Goal: Information Seeking & Learning: Find specific page/section

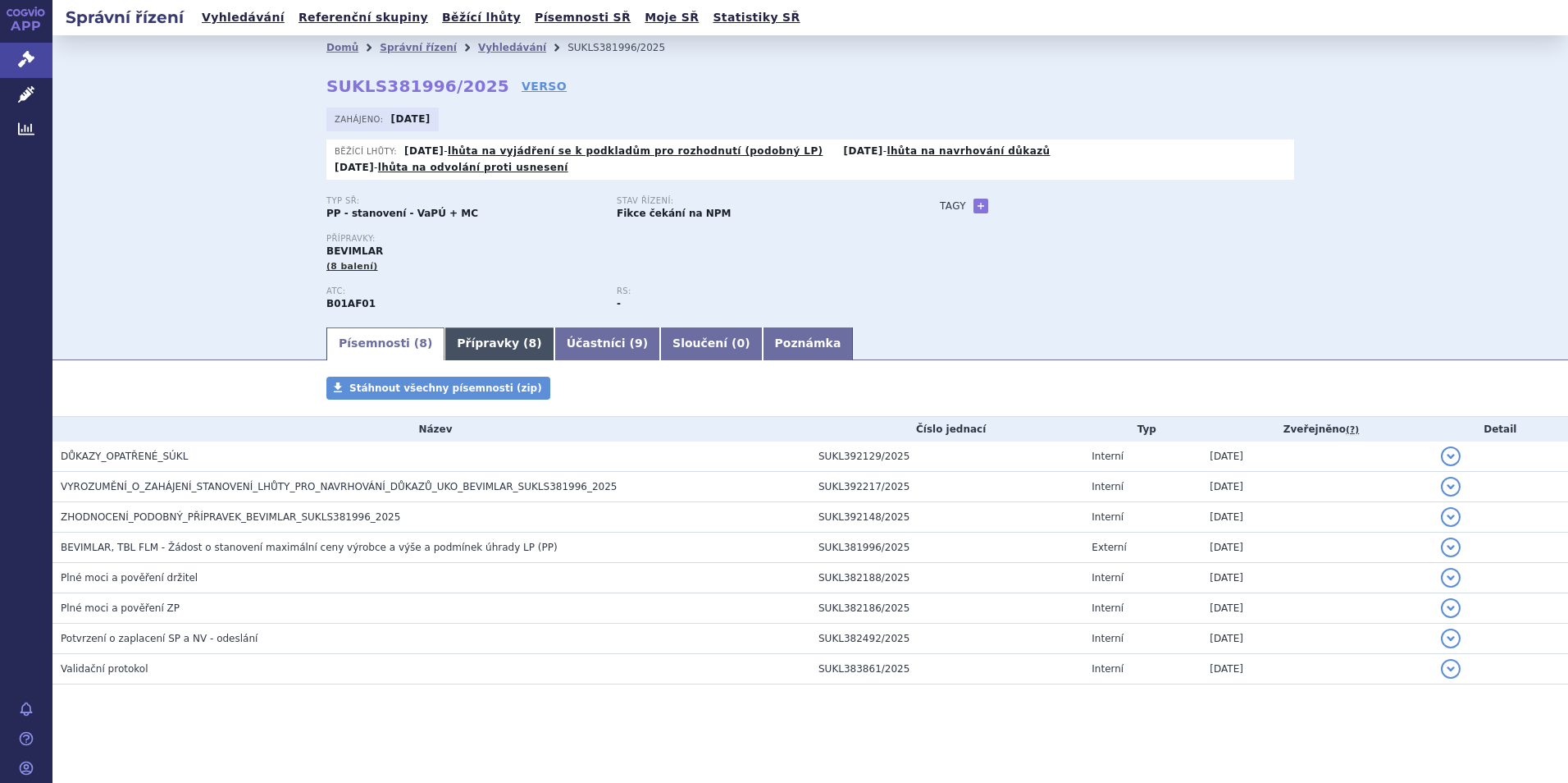
click at [478, 327] on link "Přípravky ( 8 )" at bounding box center [499, 343] width 109 height 33
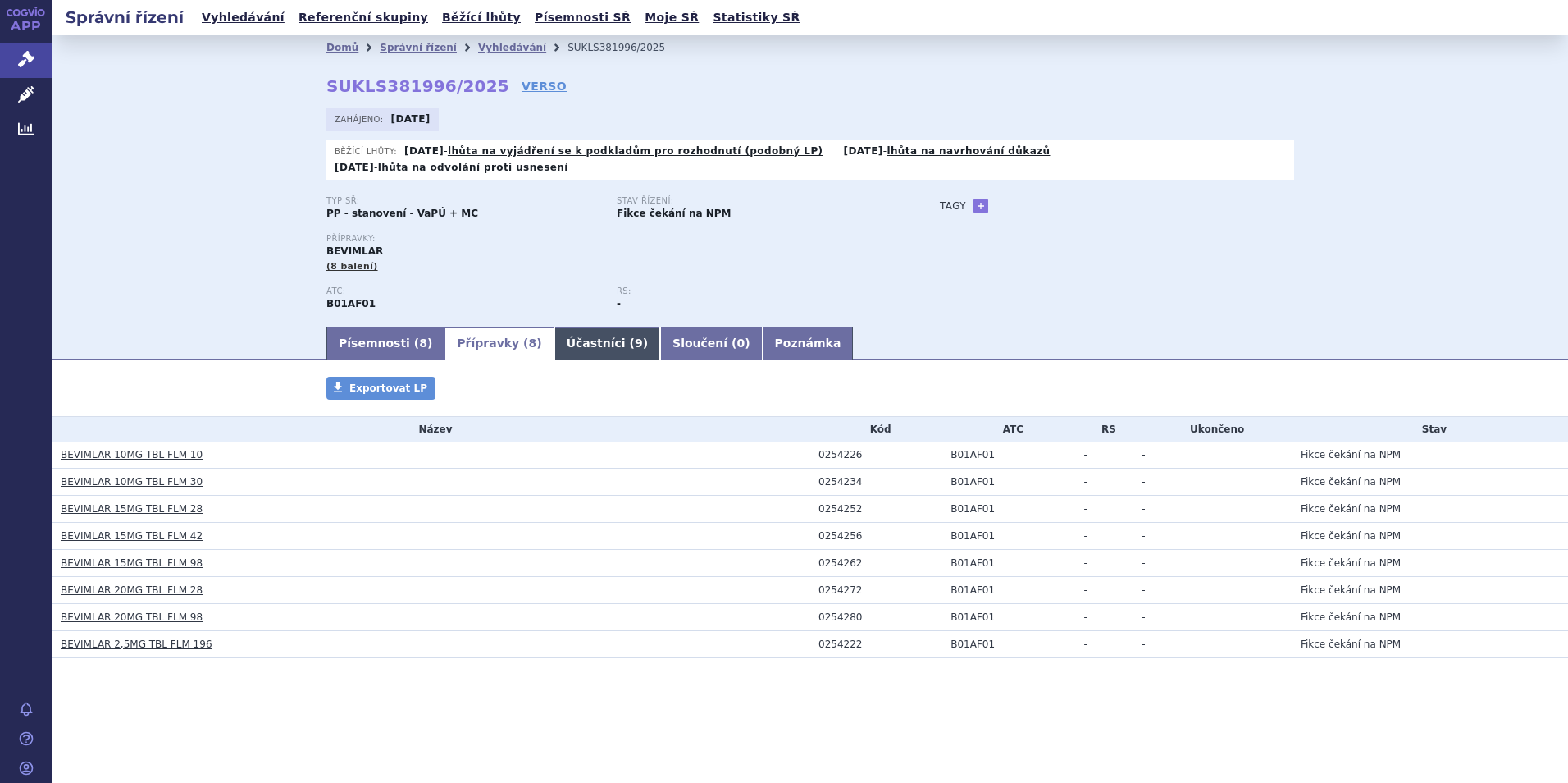
click at [578, 327] on link "Účastníci ( 9 )" at bounding box center [607, 343] width 106 height 33
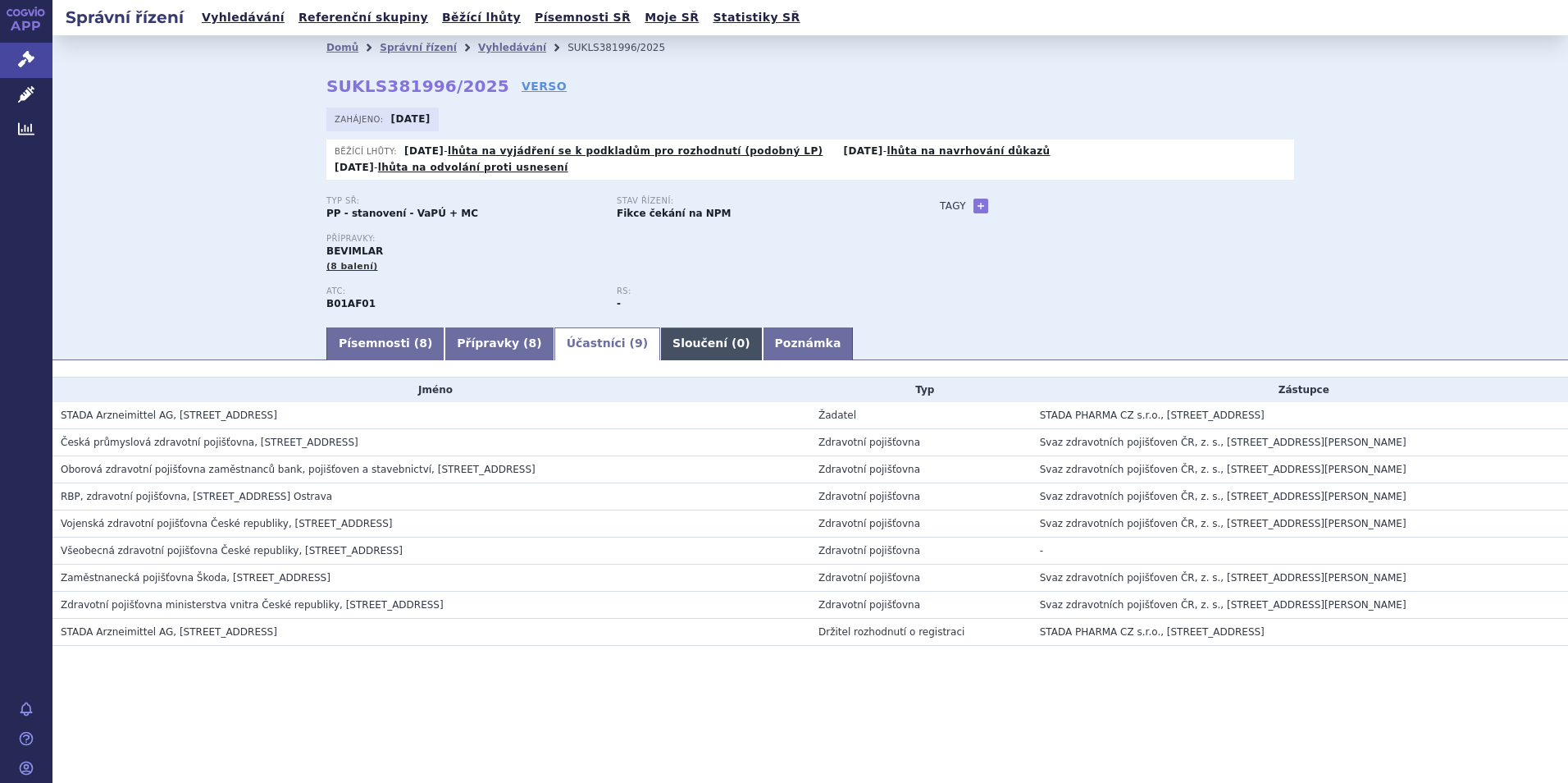
click at [665, 327] on link "Sloučení ( 0 )" at bounding box center [711, 343] width 101 height 33
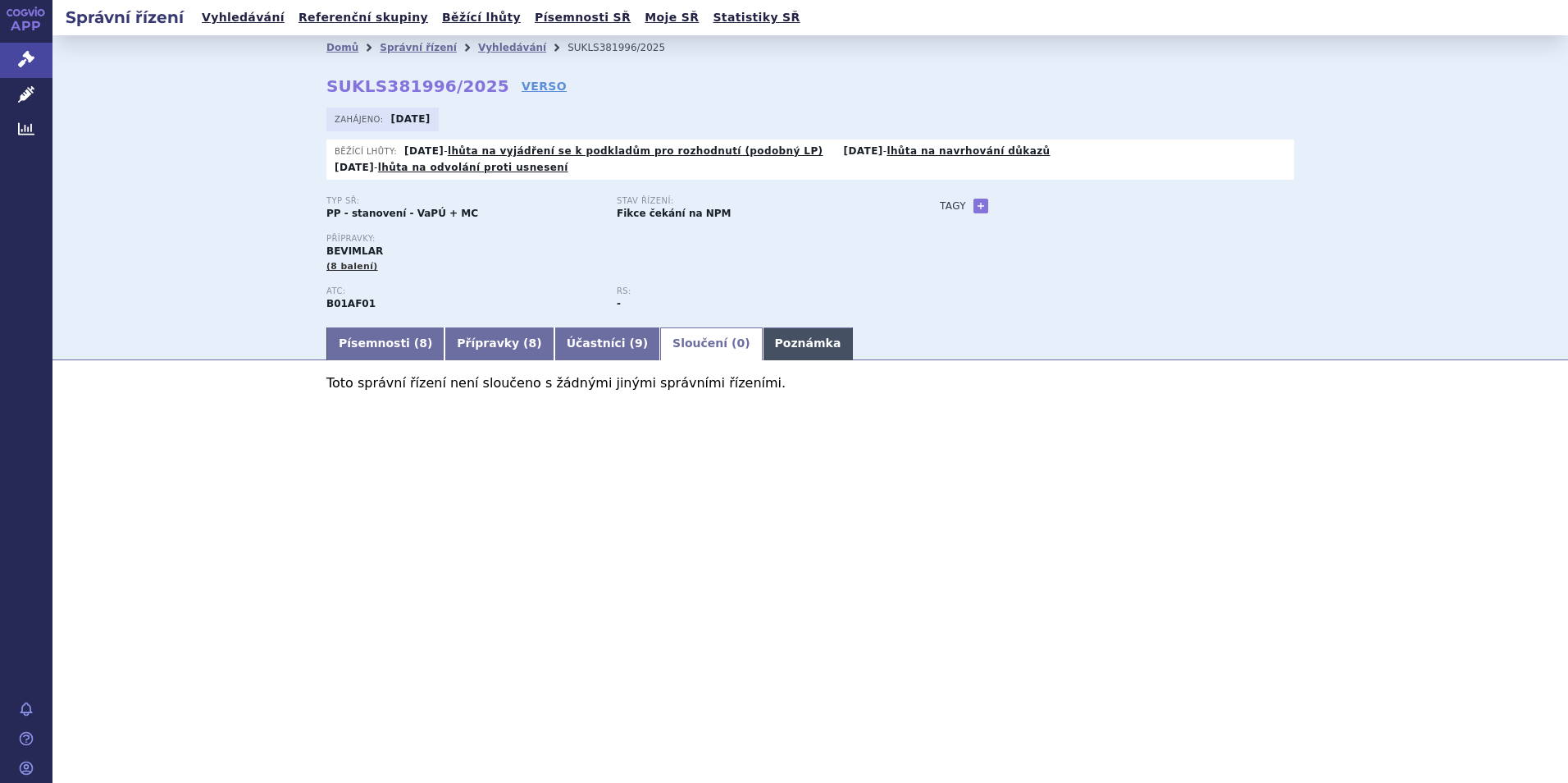
click at [763, 327] on link "Poznámka" at bounding box center [808, 343] width 91 height 33
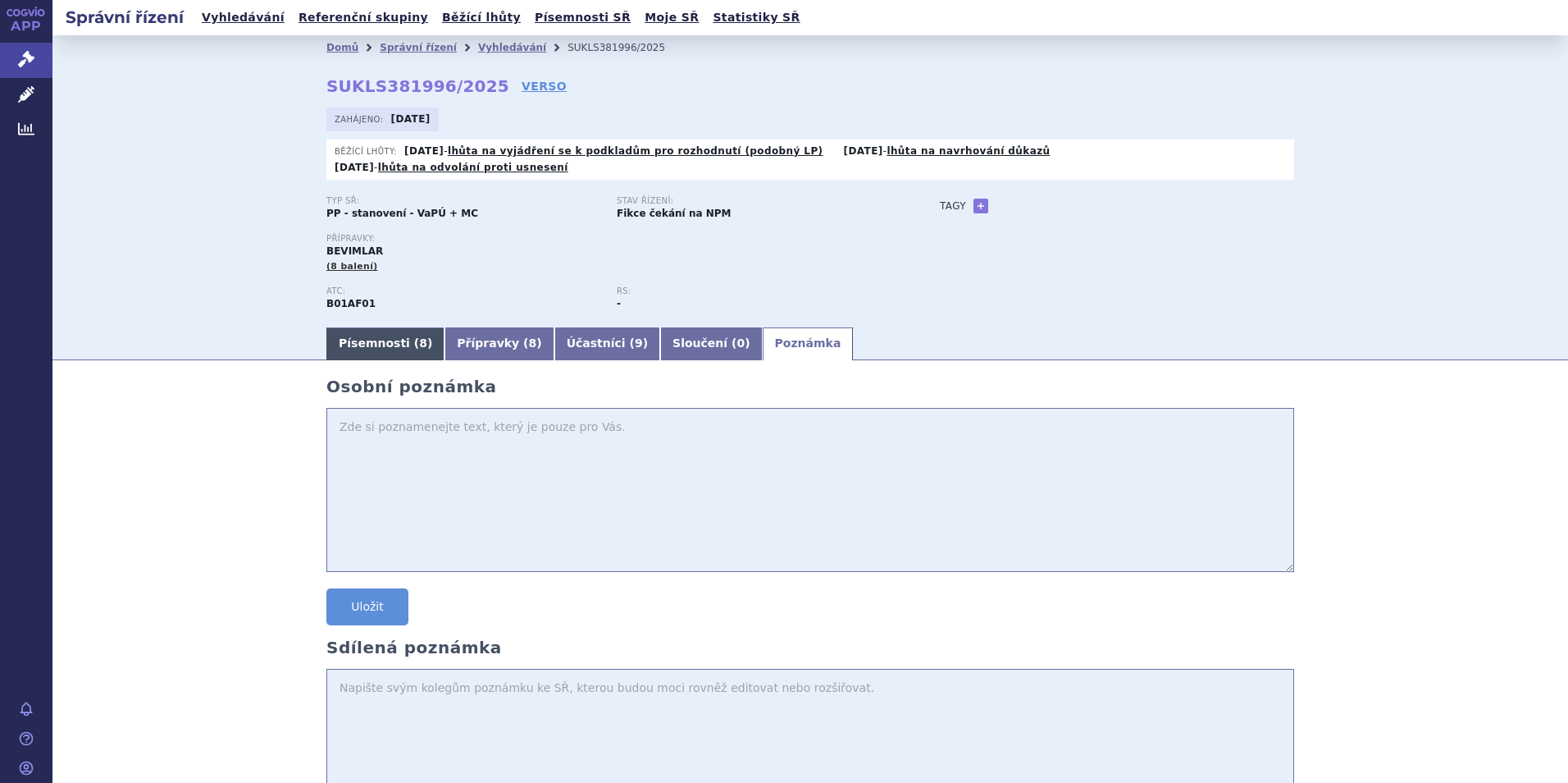
click at [376, 330] on link "Písemnosti ( 8 )" at bounding box center [385, 343] width 118 height 33
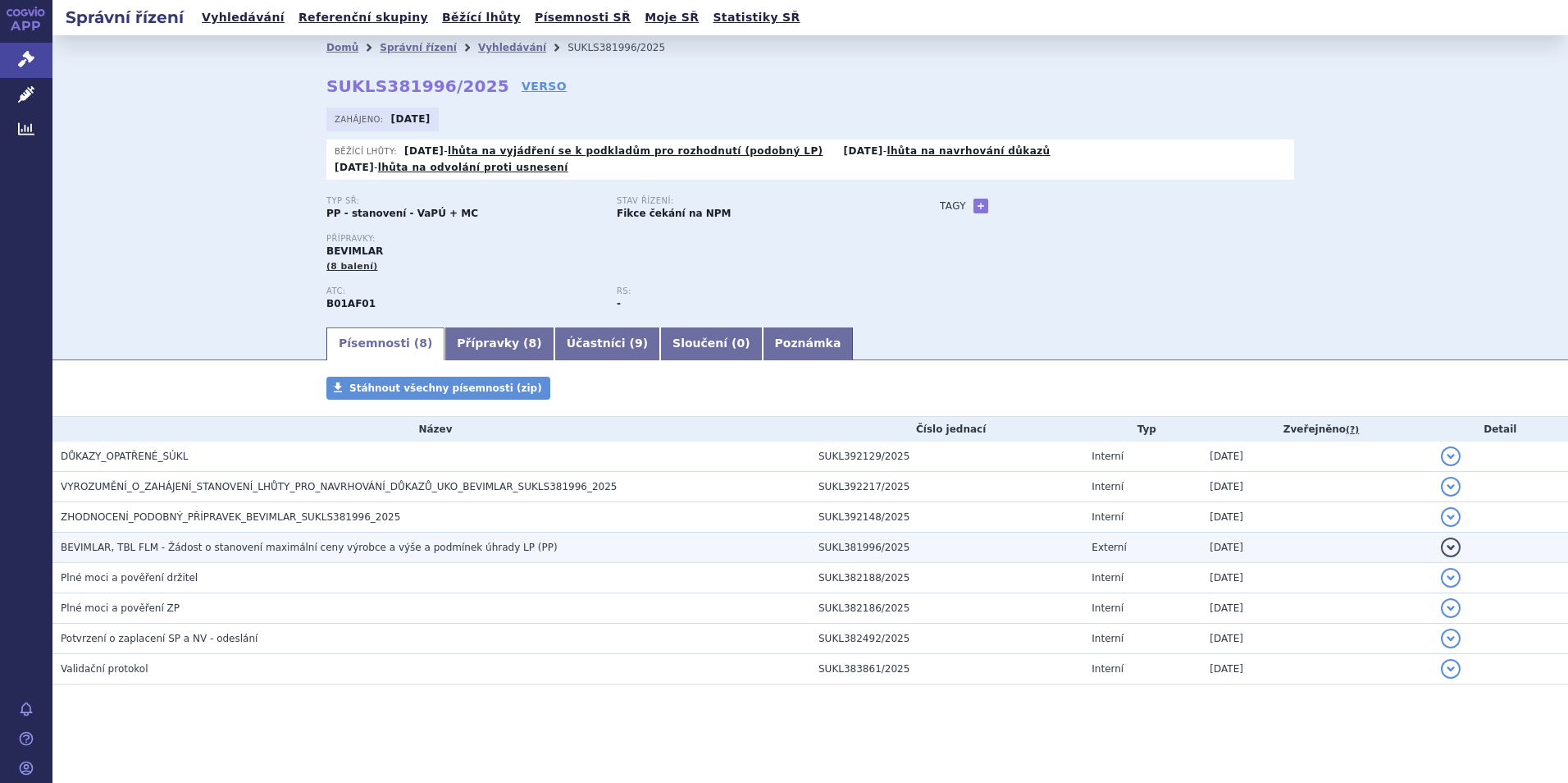
click at [263, 540] on h3 "BEVIMLAR, TBL FLM - Žádost o stanovení maximální ceny výrobce a výše a podmínek…" at bounding box center [435, 548] width 750 height 17
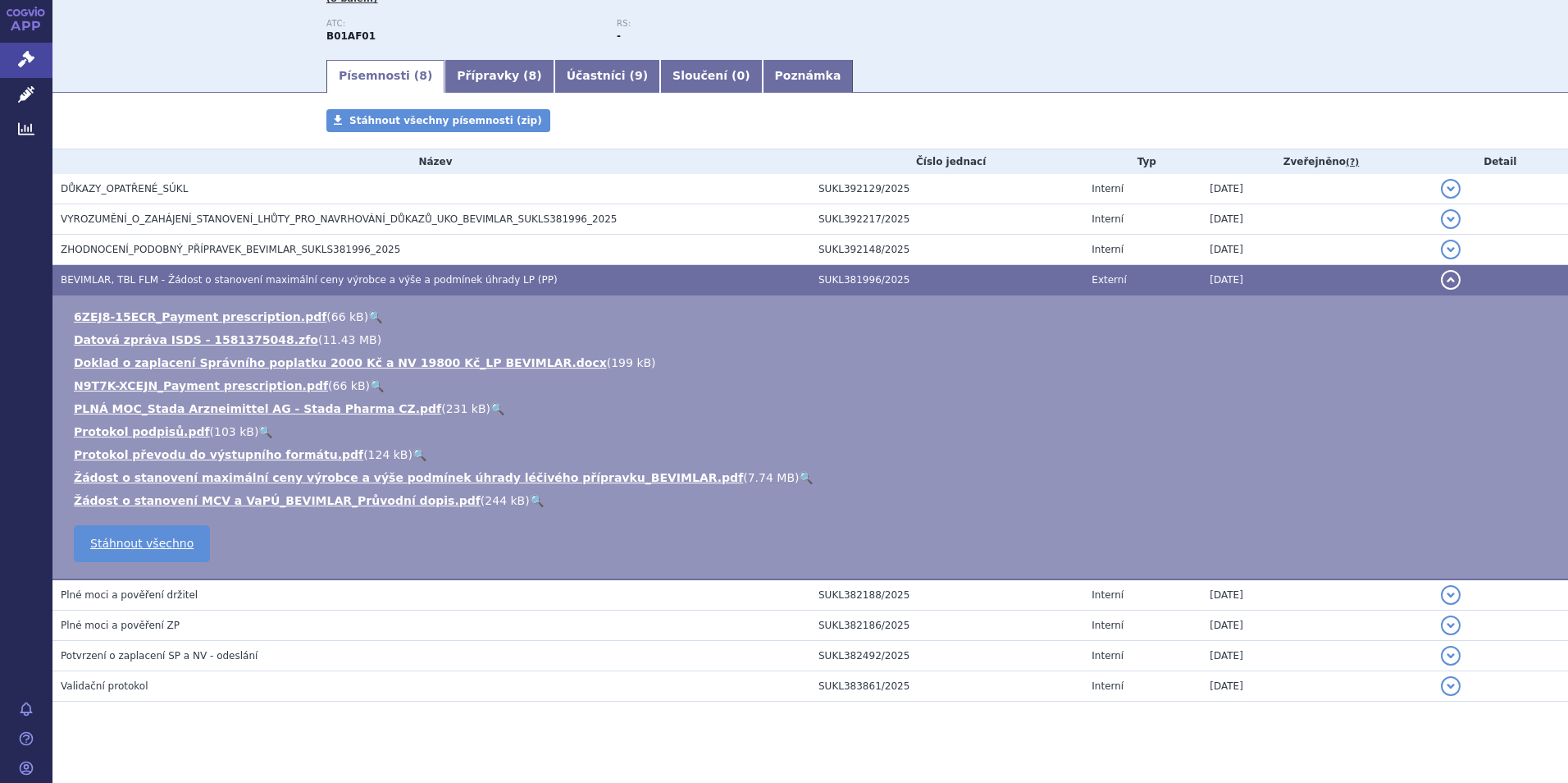
scroll to position [268, 0]
click at [354, 493] on link "Žádost o stanovení MCV a VaPÚ_BEVIMLAR_Průvodní dopis.pdf" at bounding box center [277, 499] width 407 height 13
